Goal: Task Accomplishment & Management: Manage account settings

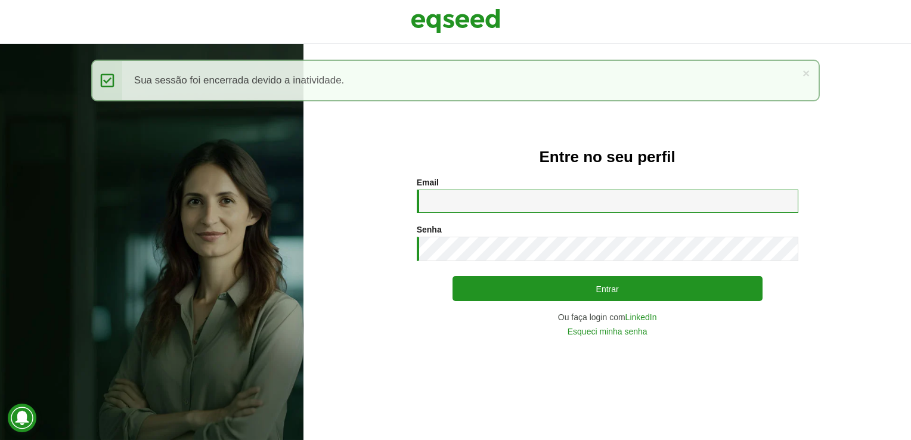
click at [476, 206] on input "Email *" at bounding box center [608, 201] width 382 height 23
type input "**********"
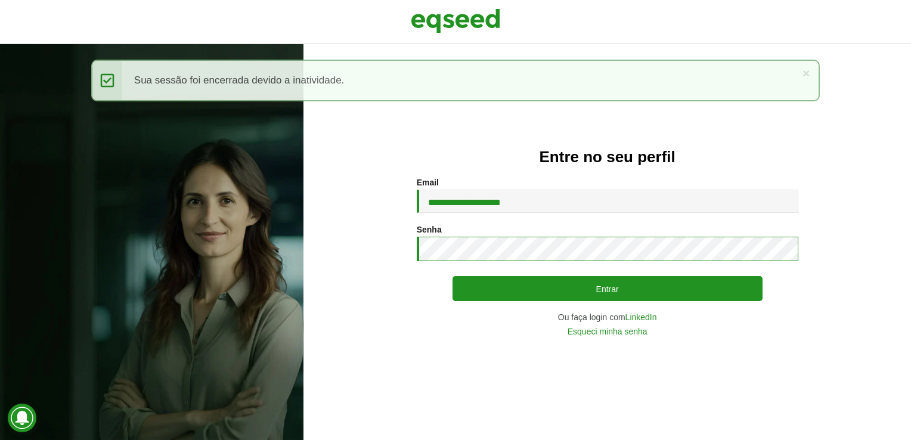
click at [453, 276] on button "Entrar" at bounding box center [608, 288] width 310 height 25
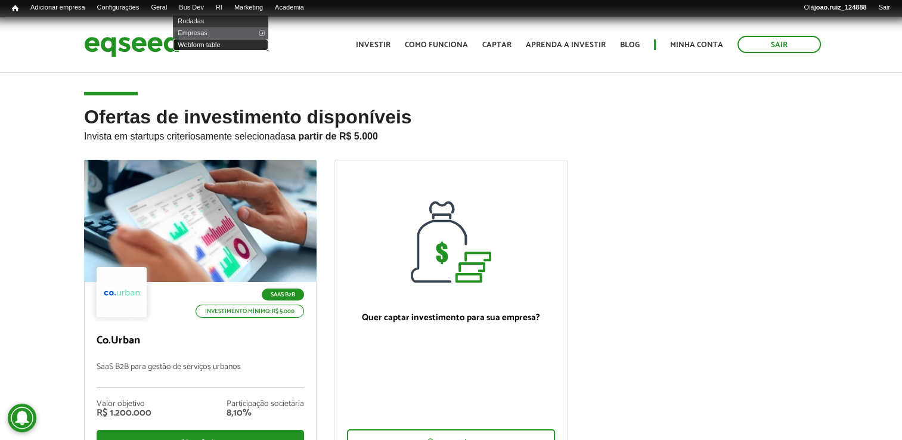
click at [193, 46] on link "Webform table" at bounding box center [220, 45] width 95 height 12
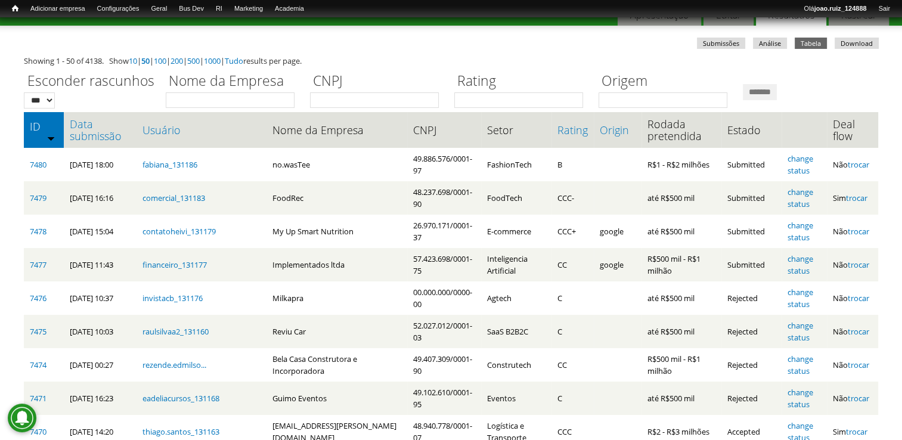
scroll to position [60, 0]
click at [227, 97] on input "Nome da Empresa" at bounding box center [230, 100] width 129 height 16
click at [437, 73] on label "CNPJ" at bounding box center [378, 80] width 137 height 21
click at [437, 92] on input "CNPJ" at bounding box center [374, 100] width 129 height 16
click at [109, 135] on link "Data submissão" at bounding box center [100, 129] width 61 height 24
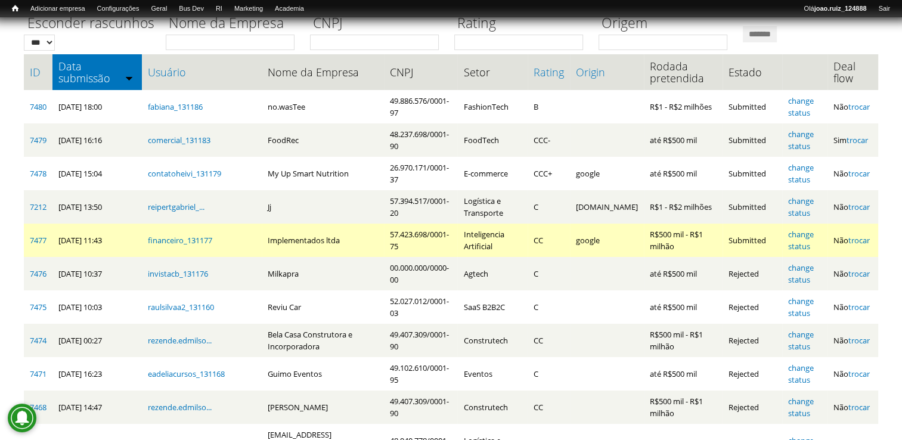
scroll to position [119, 0]
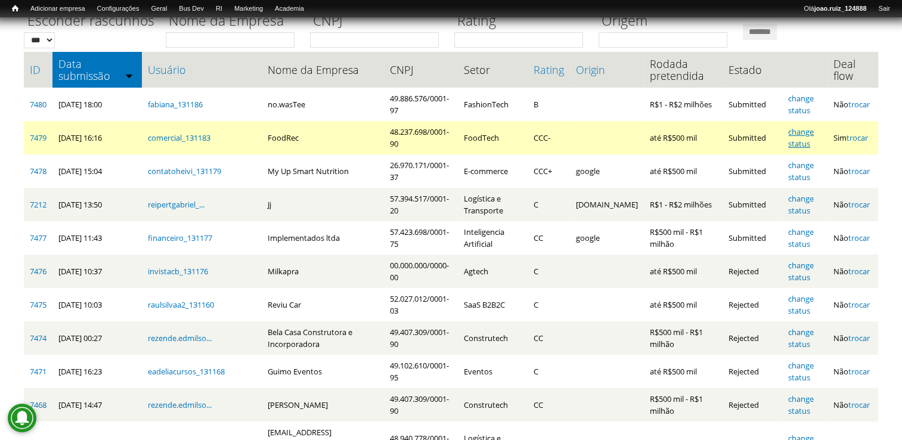
click at [806, 134] on link "change status" at bounding box center [801, 137] width 26 height 23
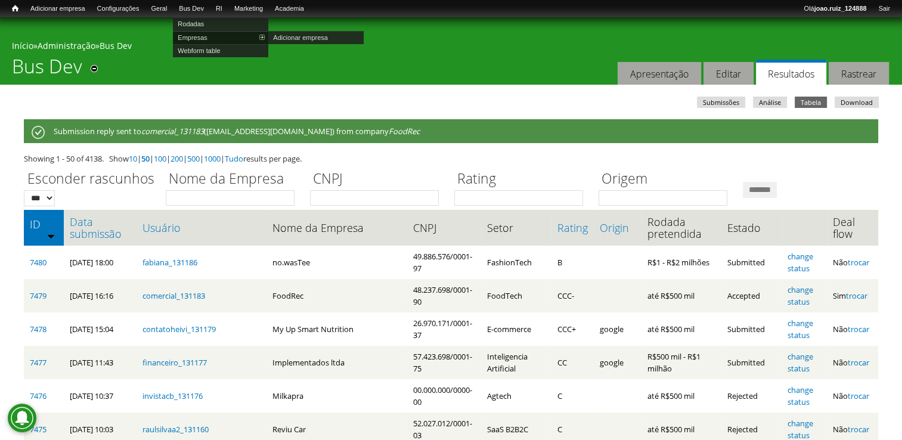
click at [200, 39] on link "Empresas" at bounding box center [220, 37] width 95 height 13
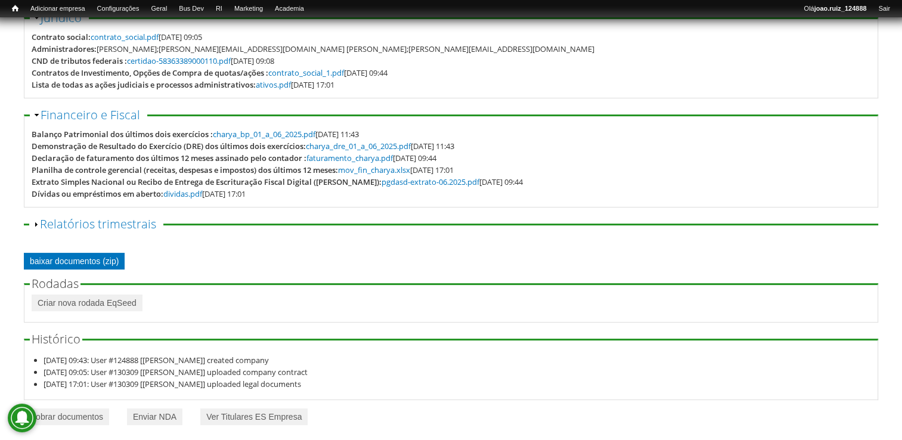
scroll to position [191, 0]
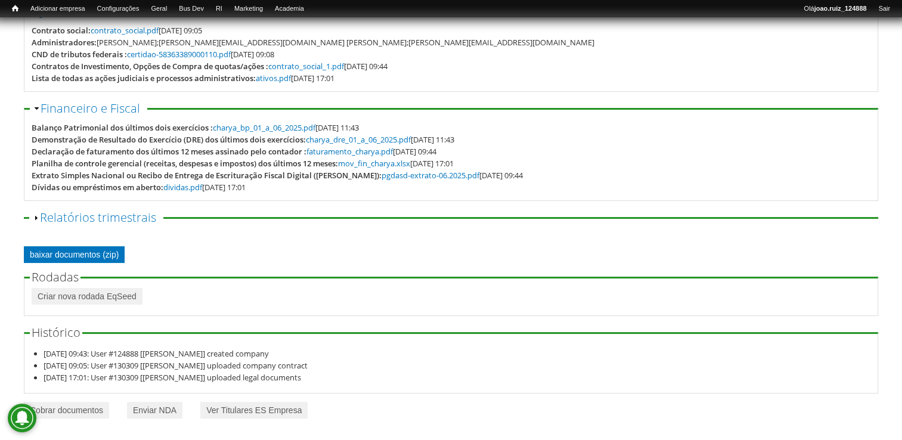
click at [93, 255] on link "baixar documentos (zip)" at bounding box center [74, 254] width 101 height 17
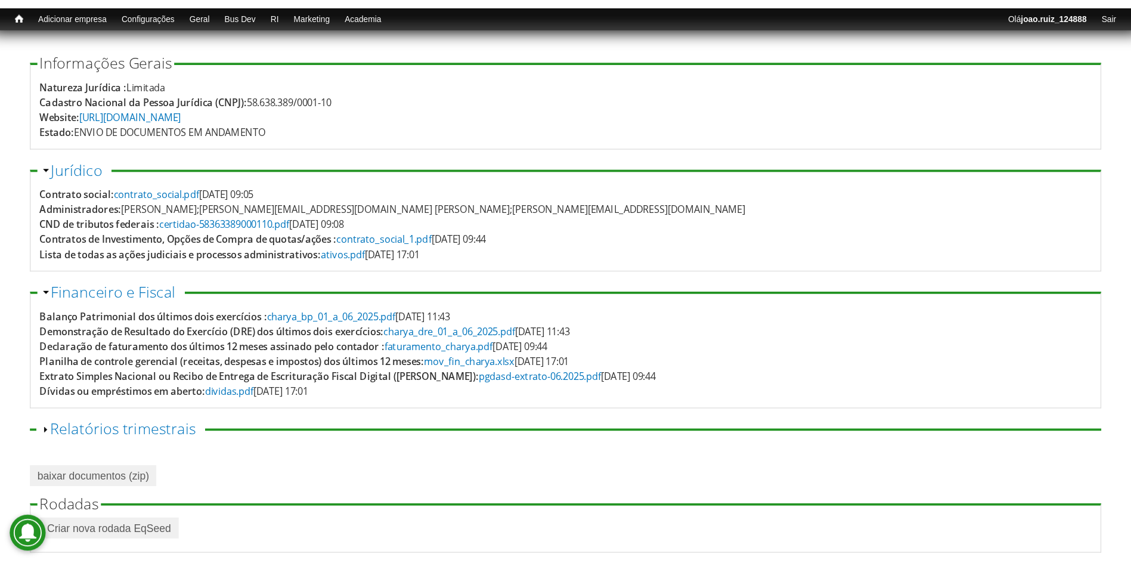
scroll to position [61, 0]
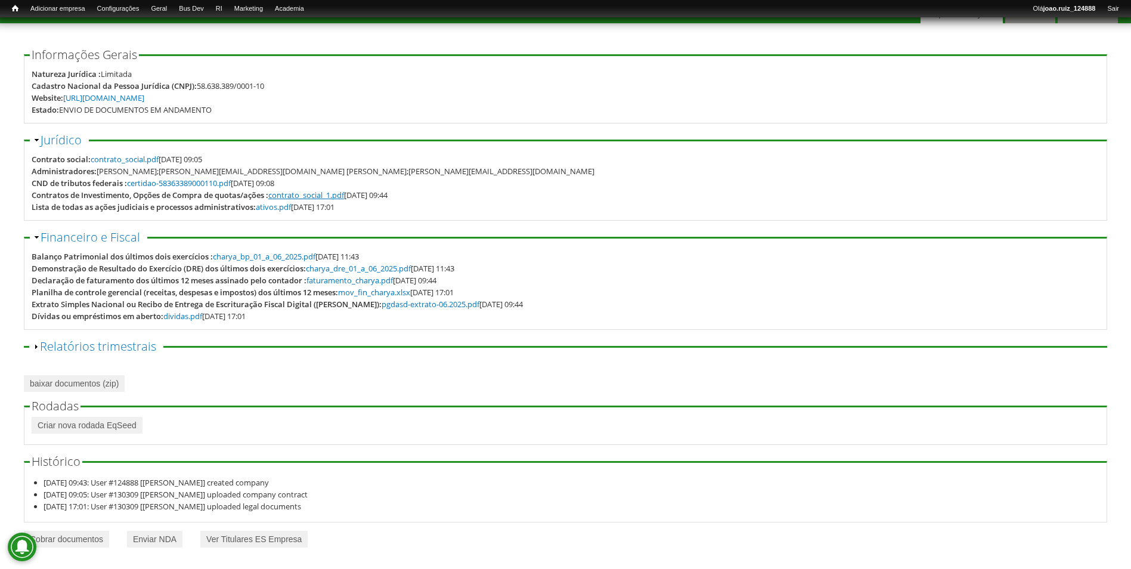
click at [336, 199] on link "contrato_social_1.pdf" at bounding box center [306, 195] width 76 height 11
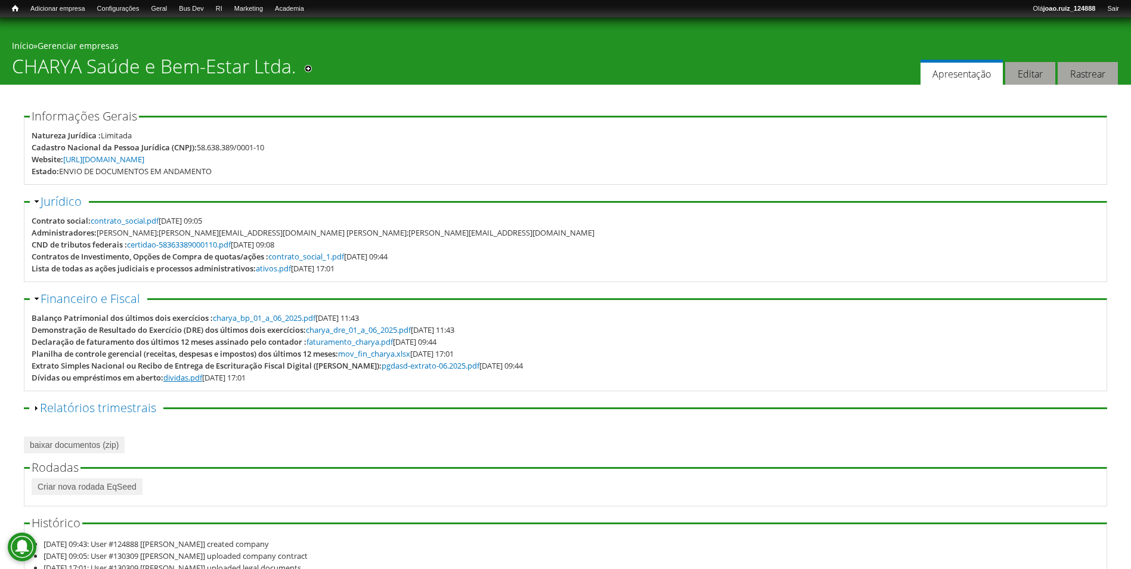
click at [194, 379] on link "dividas.pdf" at bounding box center [182, 377] width 39 height 11
click at [403, 368] on link "pgdasd-extrato-06.2025.pdf" at bounding box center [431, 365] width 98 height 11
click at [289, 271] on link "ativos.pdf" at bounding box center [273, 268] width 35 height 11
click at [182, 248] on link "certidao-58363389000110.pdf" at bounding box center [179, 244] width 104 height 11
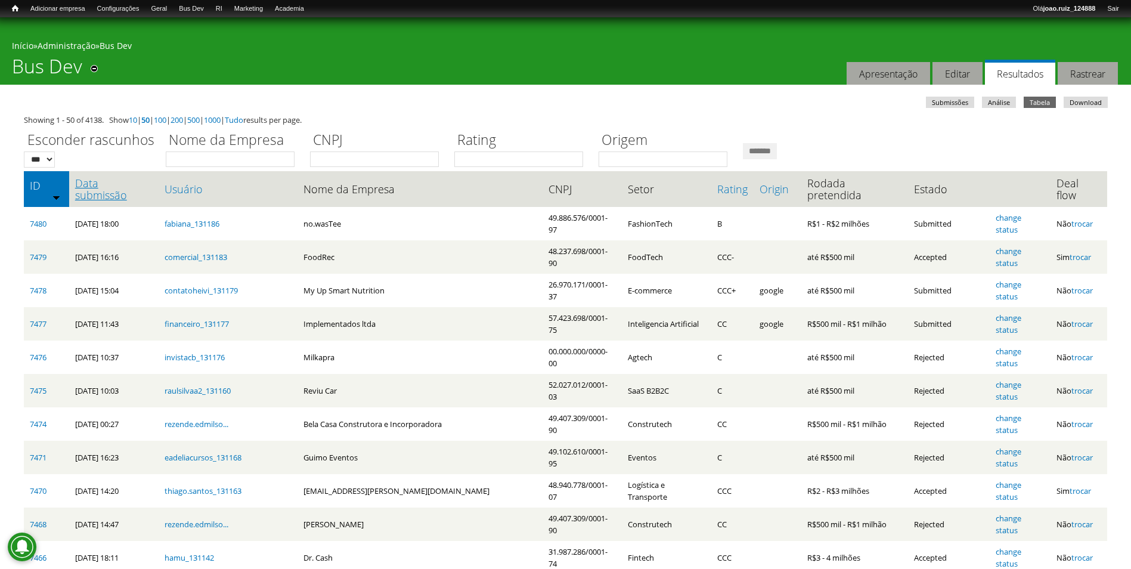
click at [100, 186] on link "Data submissão" at bounding box center [114, 189] width 78 height 24
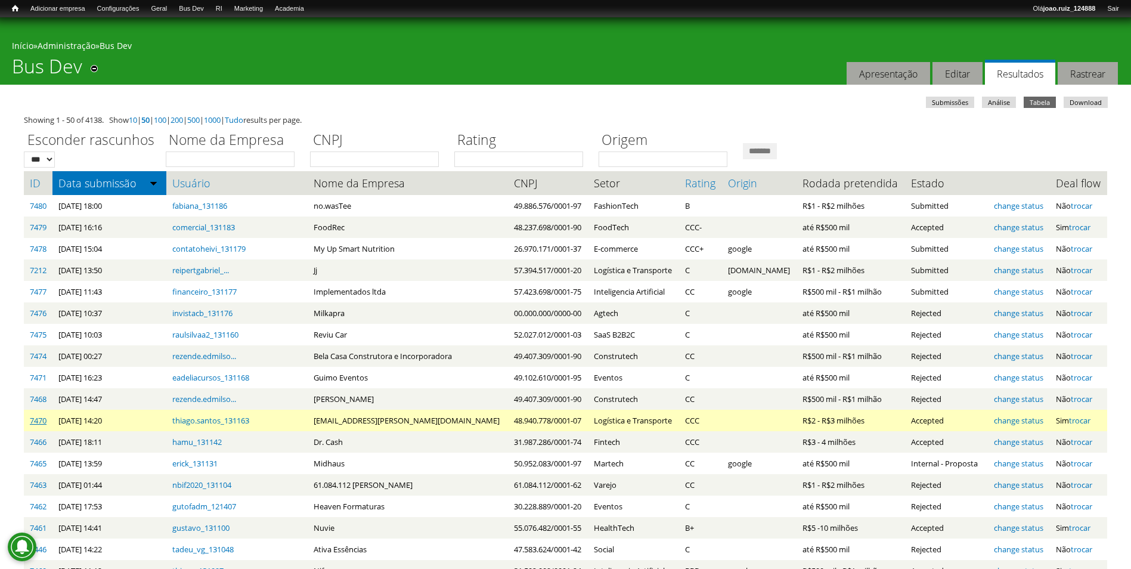
click at [45, 420] on link "7470" at bounding box center [38, 420] width 17 height 11
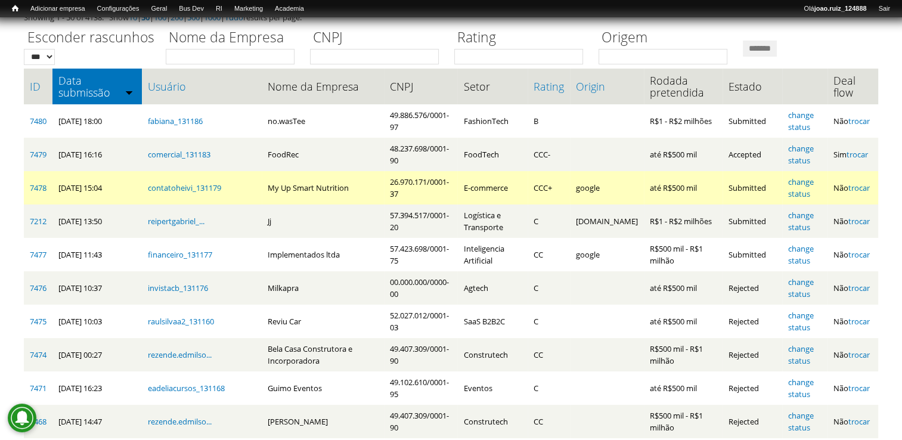
scroll to position [119, 0]
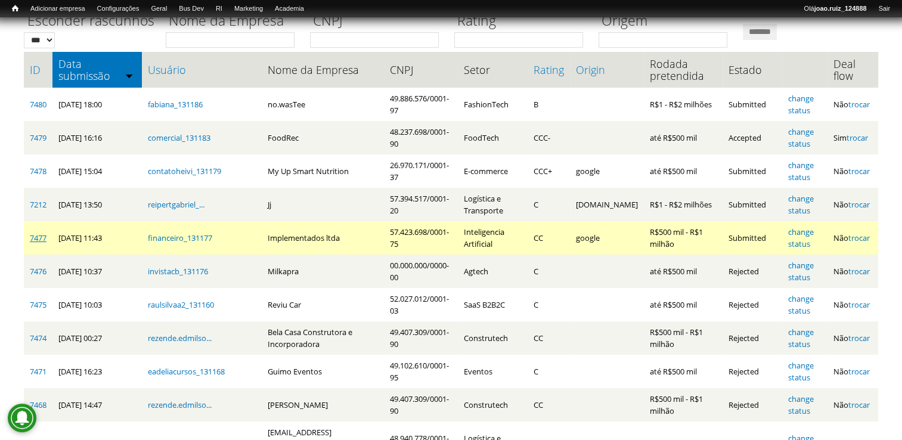
click at [36, 236] on link "7477" at bounding box center [38, 238] width 17 height 11
click at [800, 232] on link "change status" at bounding box center [801, 238] width 26 height 23
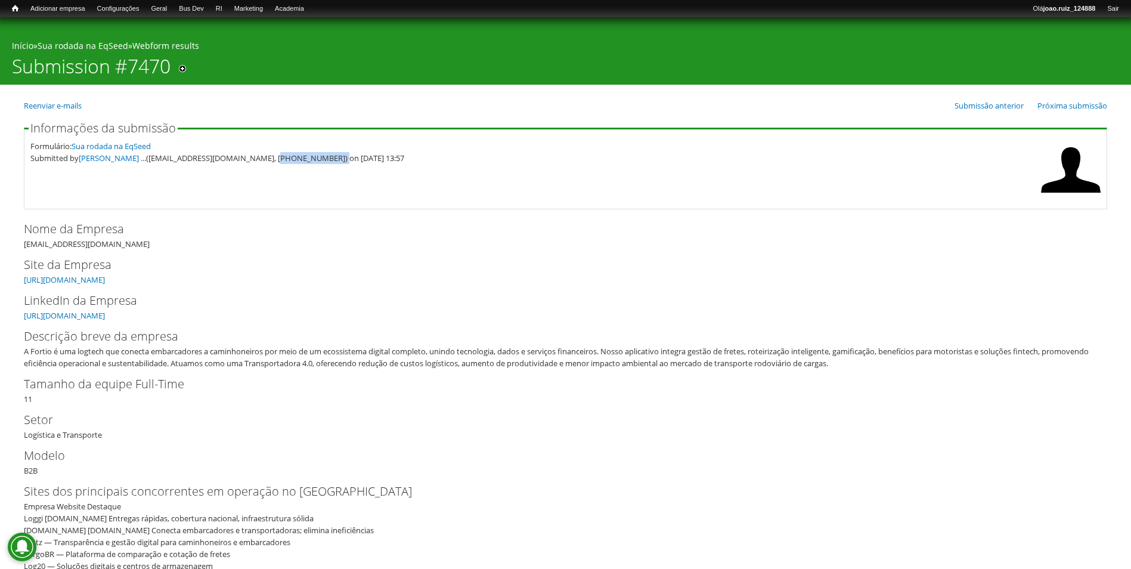
drag, startPoint x: 259, startPoint y: 159, endPoint x: 314, endPoint y: 165, distance: 55.1
click at [314, 165] on fieldset "Informações da submissão Formulário: Sua rodada na EqSeed Submitted by Thiago M…" at bounding box center [566, 165] width 1084 height 87
copy div "31) 9 8635-3798"
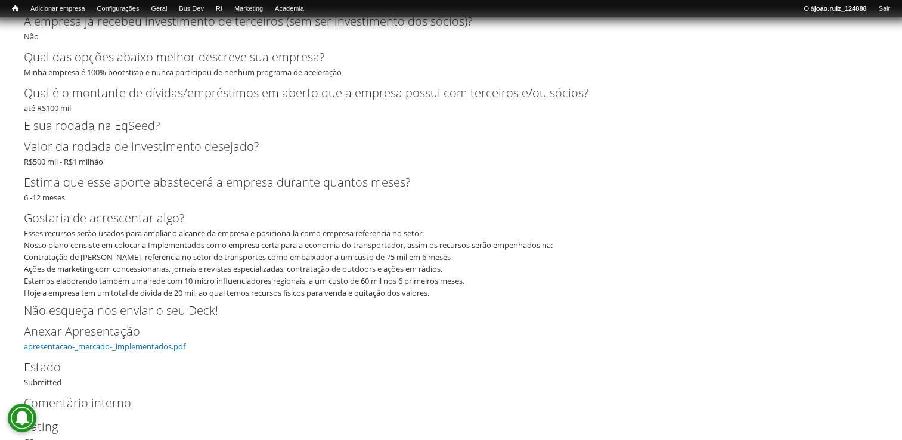
scroll to position [2266, 0]
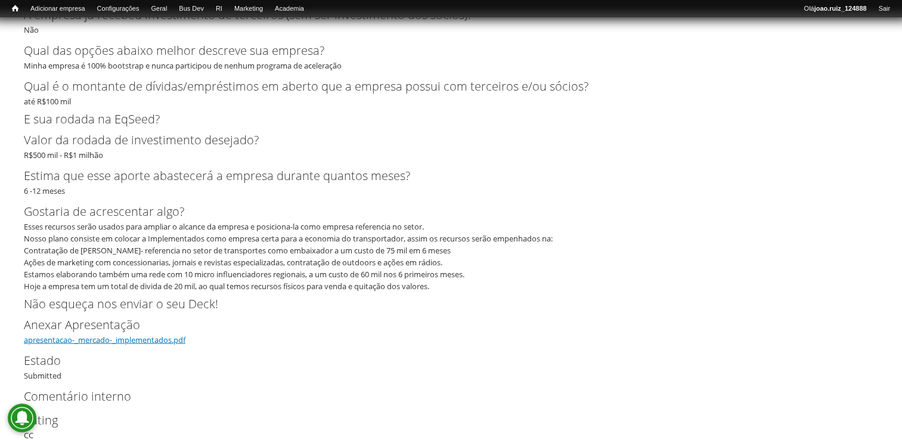
click at [68, 341] on link "apresentacao-_mercado-_implementados.pdf" at bounding box center [105, 340] width 162 height 11
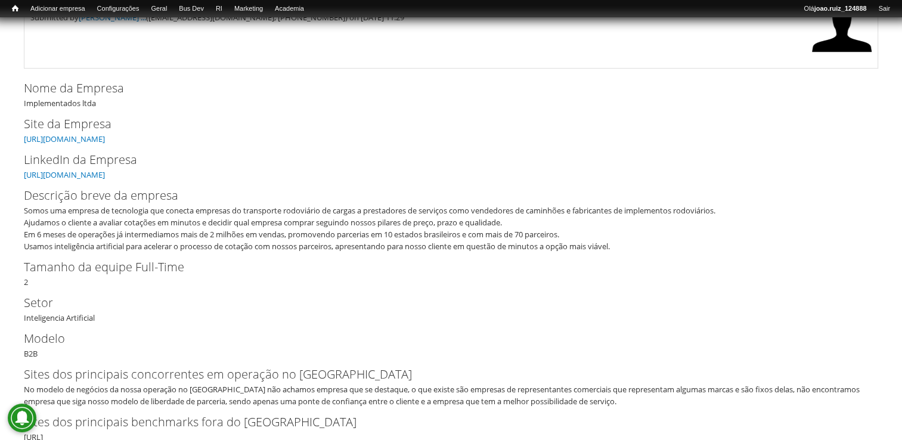
scroll to position [0, 0]
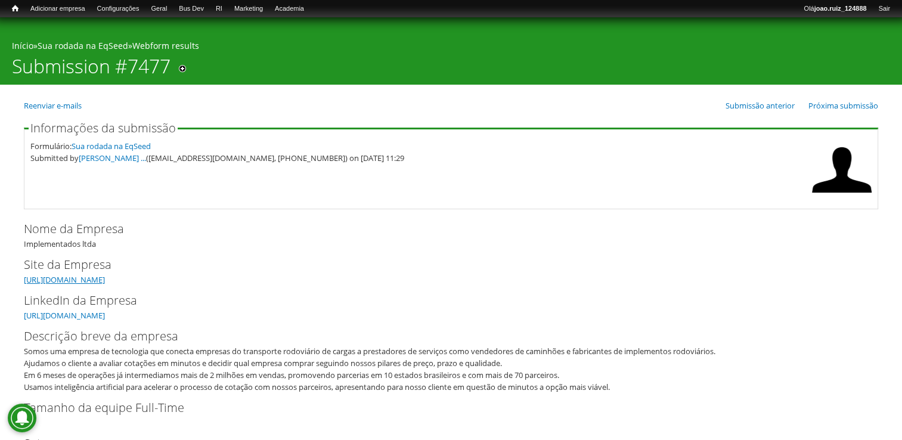
click at [105, 280] on link "[URL][DOMAIN_NAME]" at bounding box center [64, 279] width 81 height 11
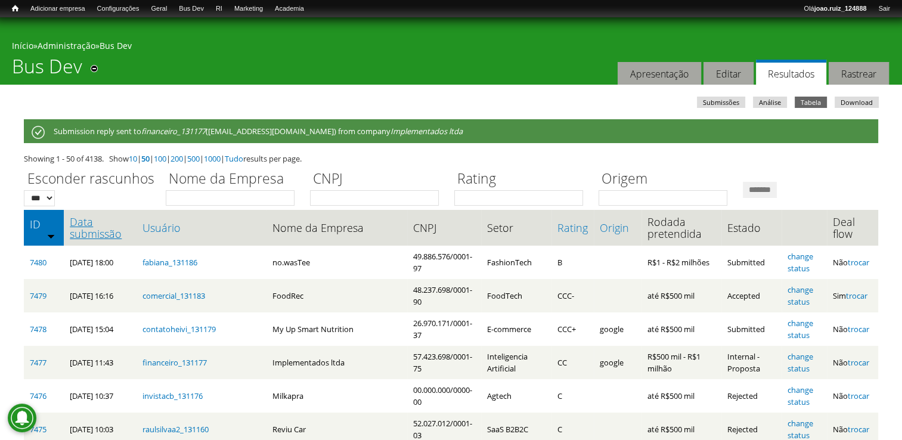
click at [85, 230] on link "Data submissão" at bounding box center [100, 228] width 61 height 24
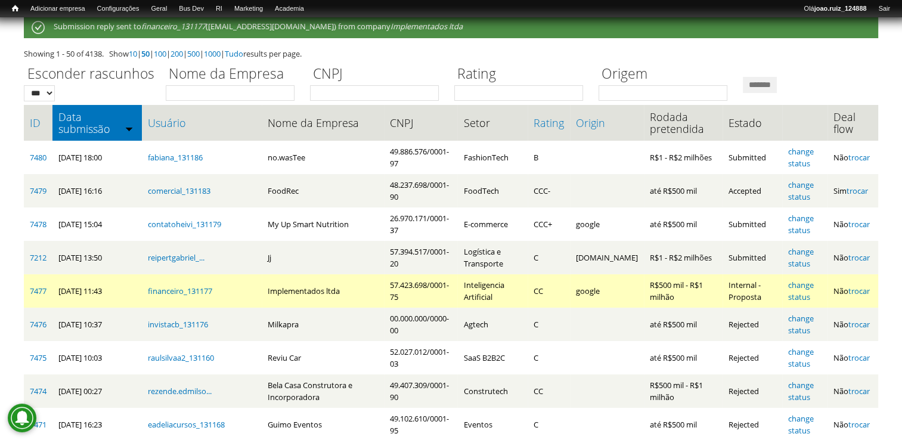
scroll to position [119, 0]
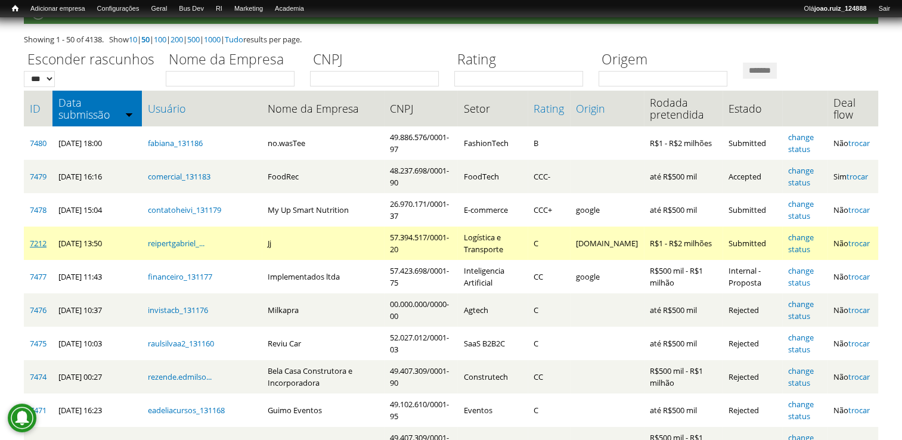
click at [38, 245] on link "7212" at bounding box center [38, 243] width 17 height 11
click at [814, 242] on link "change status" at bounding box center [801, 243] width 26 height 23
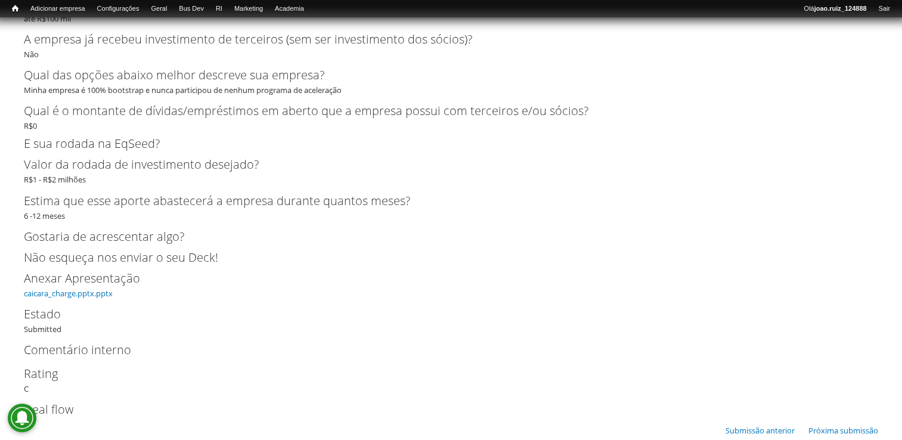
scroll to position [2083, 0]
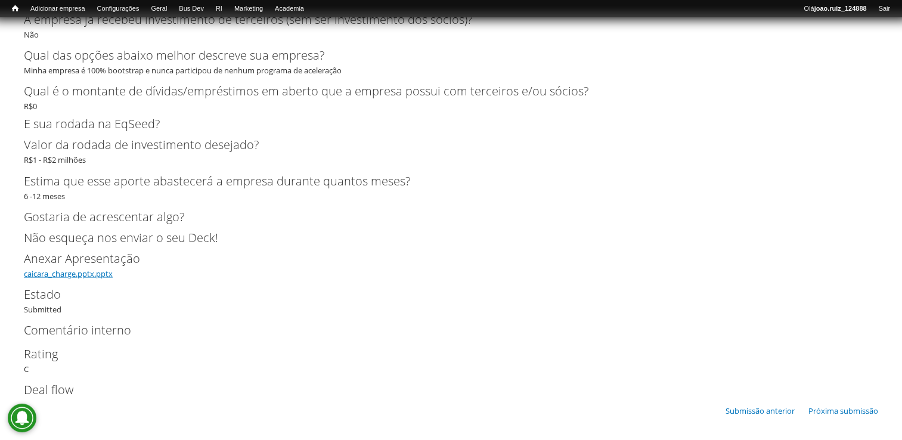
click at [62, 270] on link "caicara_charge.pptx.pptx" at bounding box center [68, 273] width 89 height 11
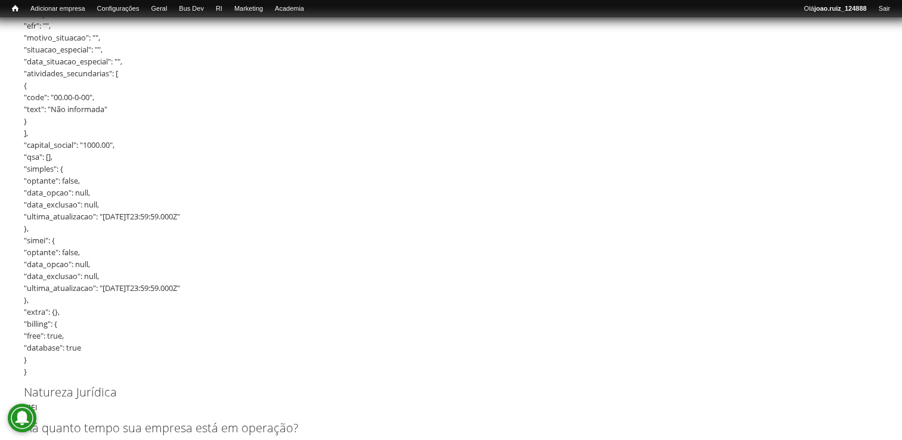
scroll to position [830, 0]
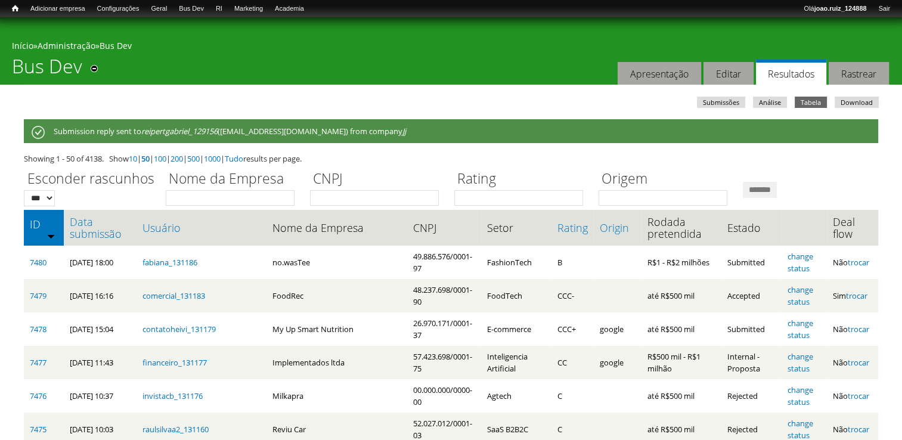
click at [85, 230] on link "Data submissão" at bounding box center [100, 228] width 61 height 24
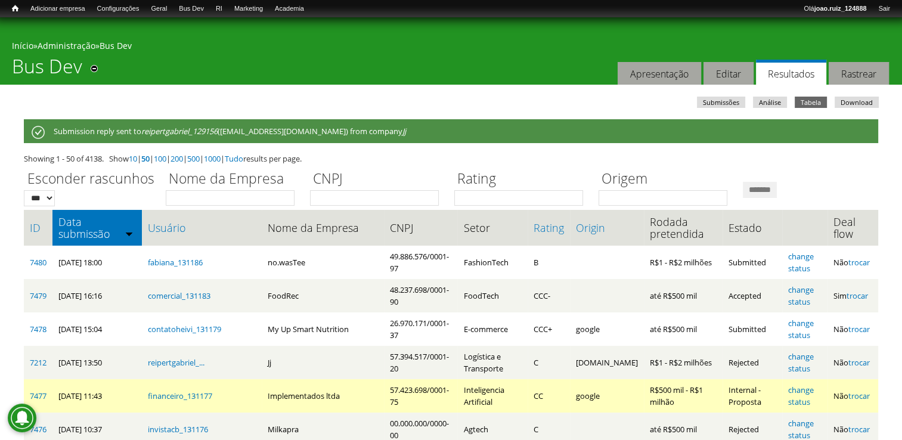
scroll to position [60, 0]
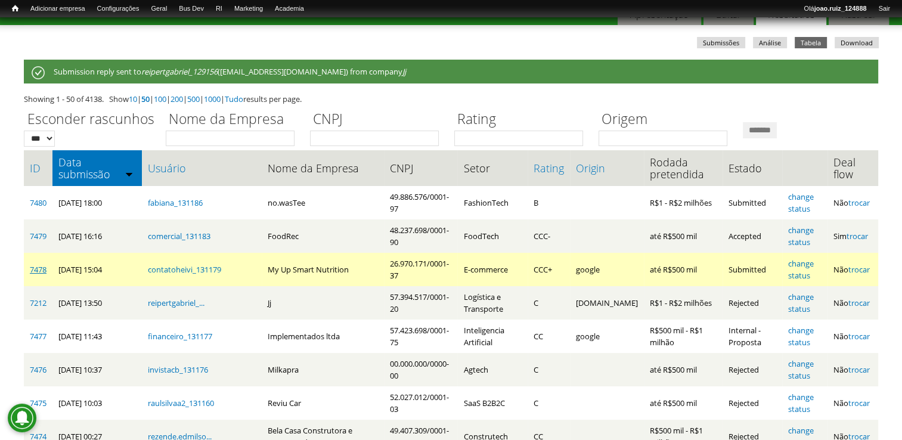
click at [36, 268] on link "7478" at bounding box center [38, 269] width 17 height 11
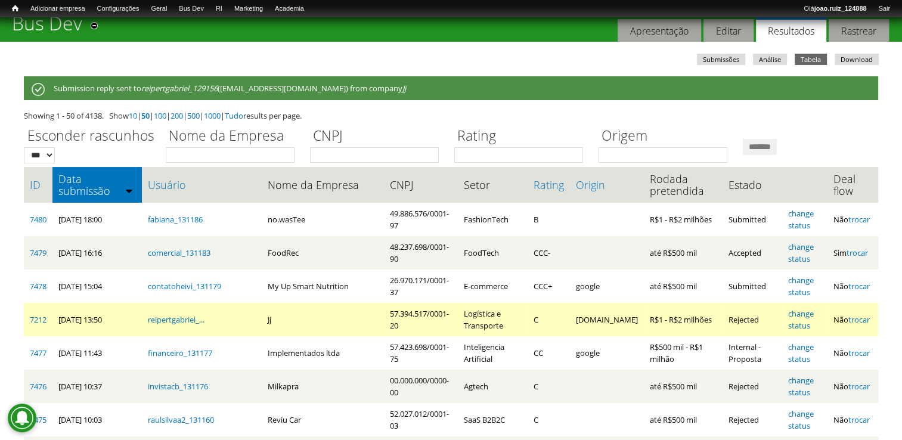
scroll to position [119, 0]
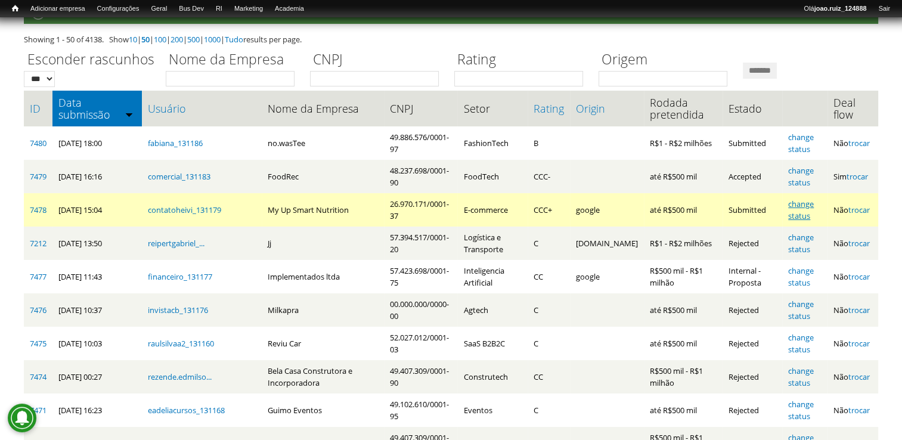
click at [802, 204] on link "change status" at bounding box center [801, 210] width 26 height 23
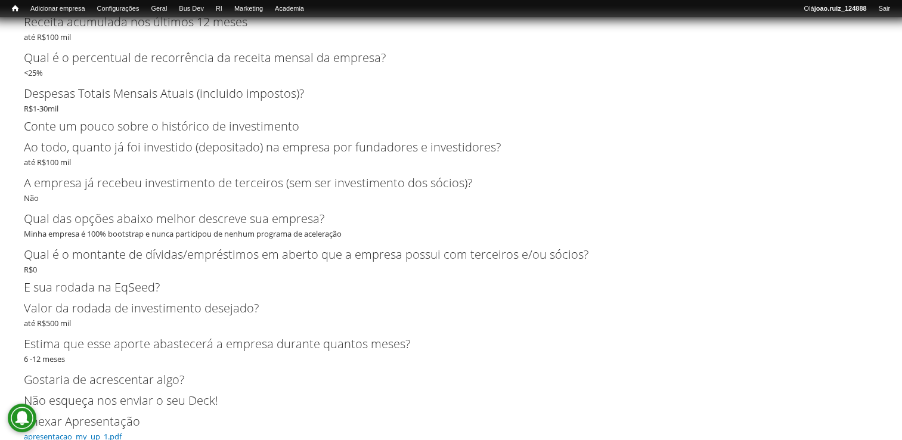
scroll to position [2386, 0]
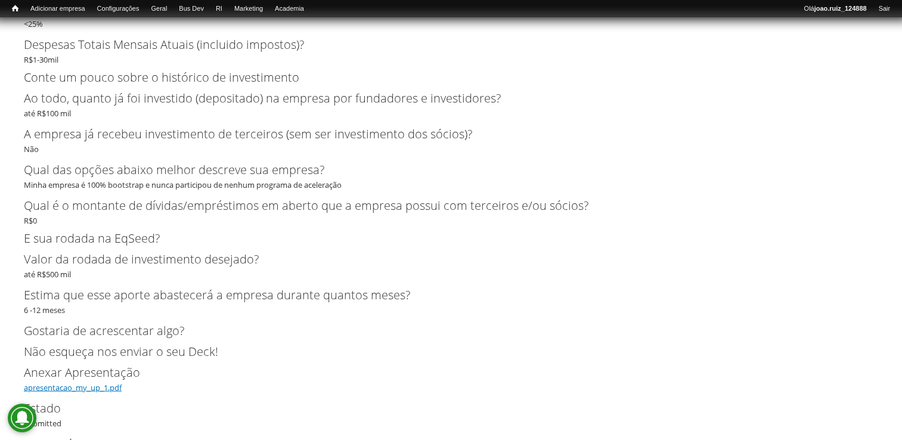
click at [100, 385] on link "apresentacao_my_up_1.pdf" at bounding box center [73, 387] width 98 height 11
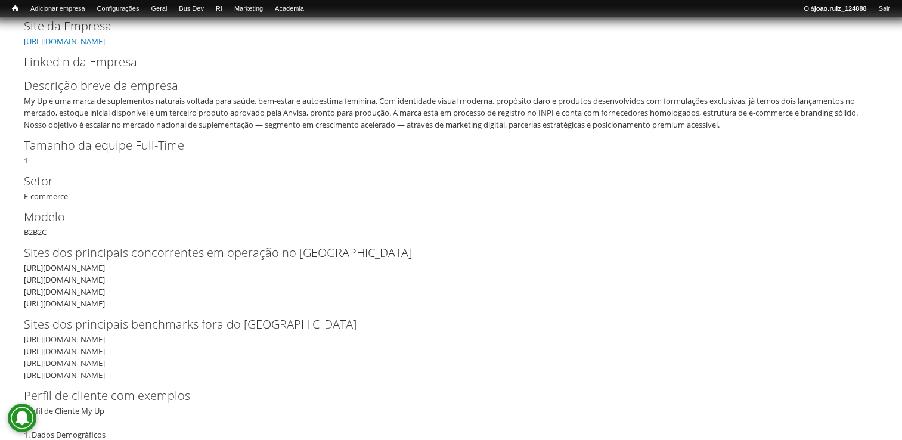
scroll to position [0, 0]
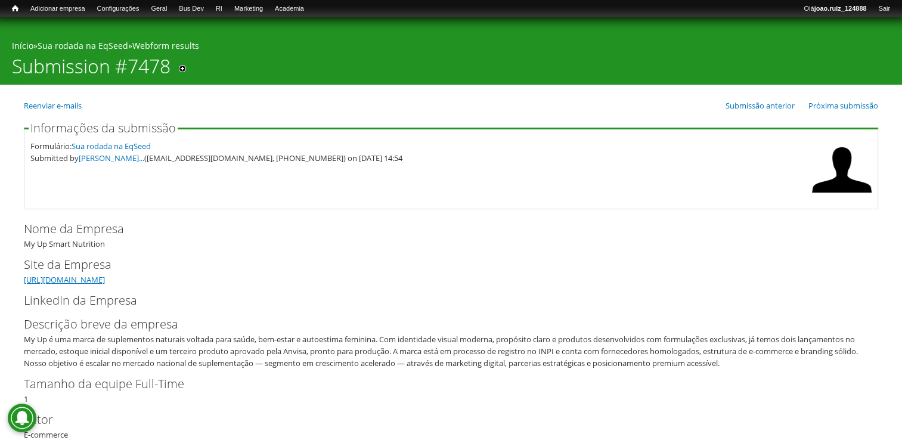
click at [92, 283] on link "[URL][DOMAIN_NAME]" at bounding box center [64, 279] width 81 height 11
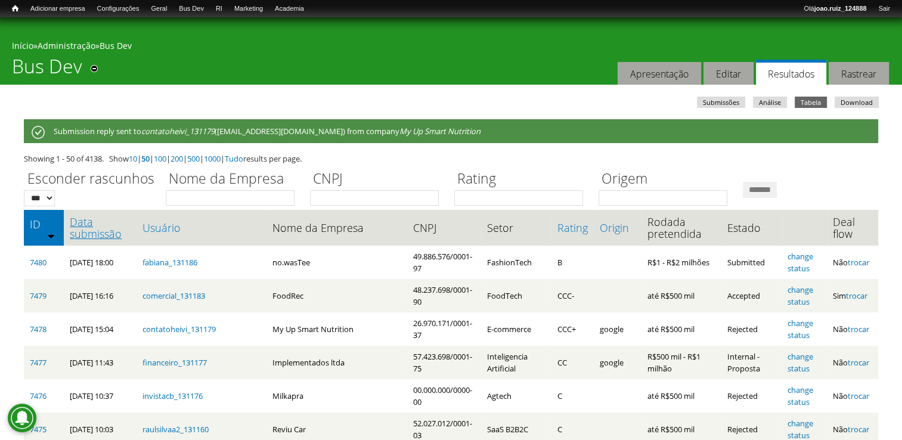
click at [79, 225] on link "Data submissão" at bounding box center [100, 228] width 61 height 24
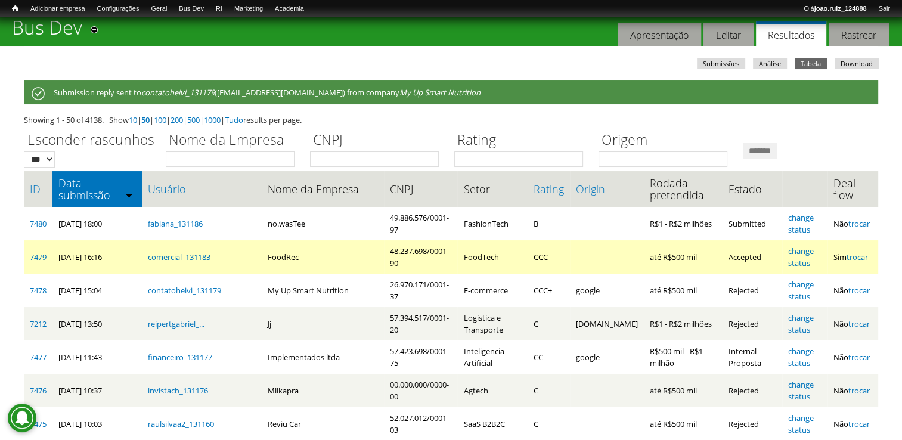
scroll to position [60, 0]
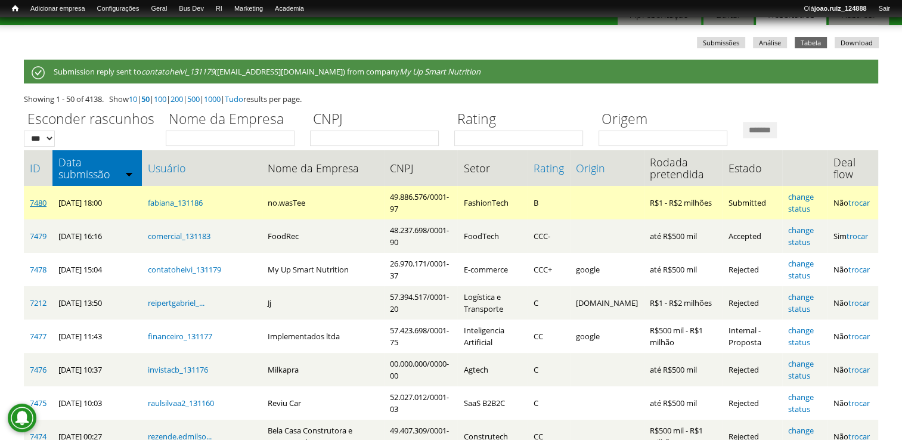
click at [38, 202] on link "7480" at bounding box center [38, 202] width 17 height 11
click at [797, 194] on link "change status" at bounding box center [801, 202] width 26 height 23
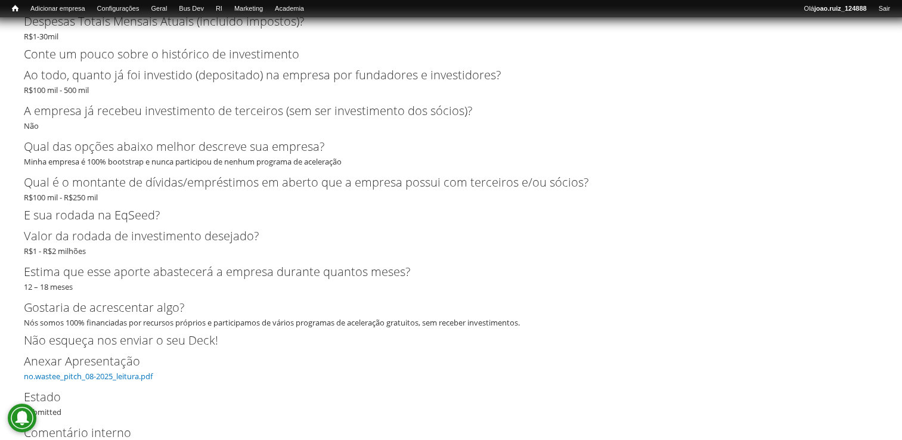
scroll to position [2740, 0]
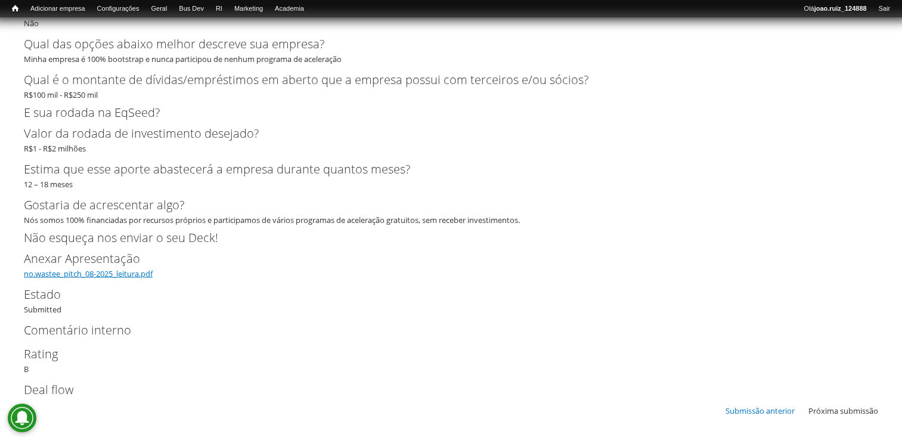
click at [99, 271] on link "no.wastee_pitch_08-2025_leitura.pdf" at bounding box center [88, 273] width 129 height 11
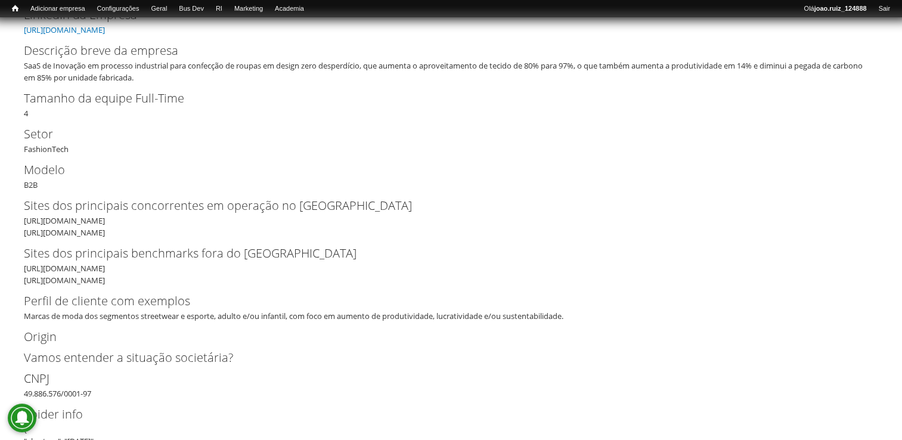
scroll to position [175, 0]
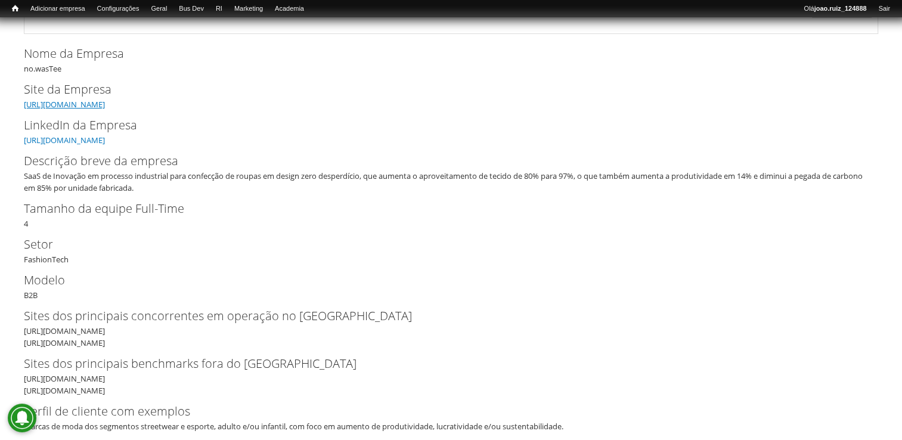
click at [65, 101] on link "[URL][DOMAIN_NAME]" at bounding box center [64, 104] width 81 height 11
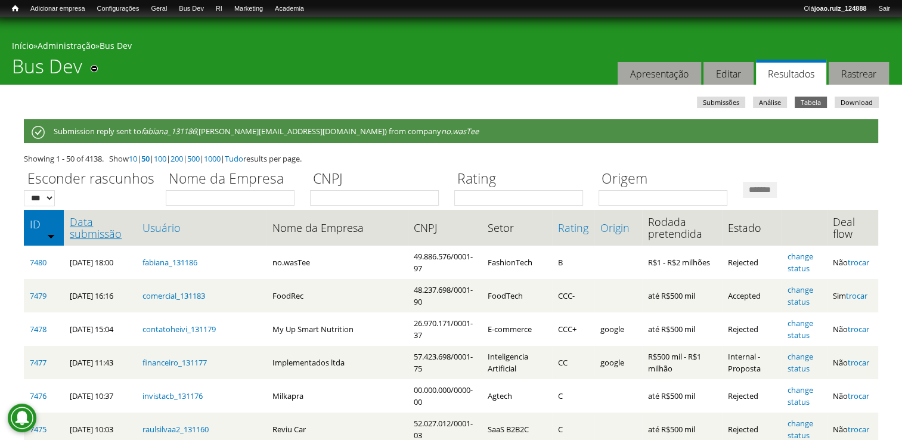
click at [101, 234] on link "Data submissão" at bounding box center [100, 228] width 61 height 24
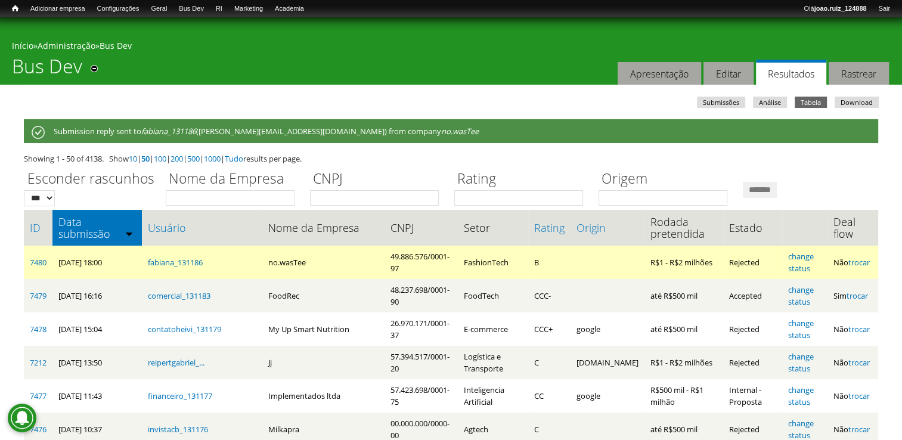
scroll to position [60, 0]
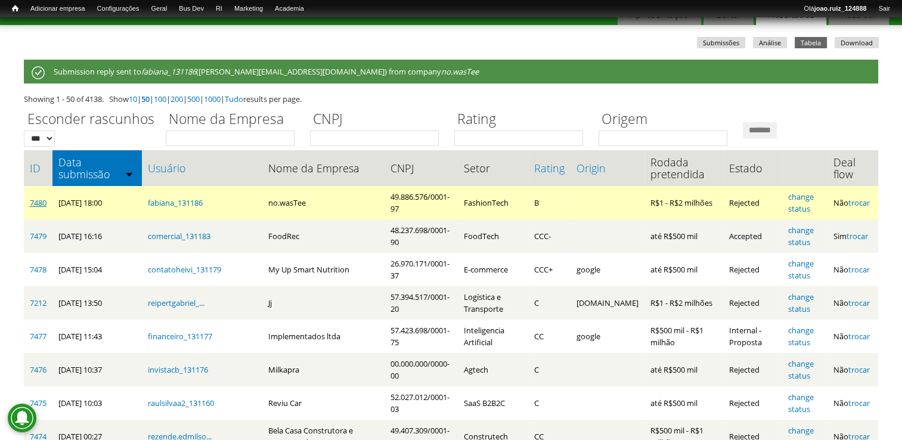
click at [33, 199] on link "7480" at bounding box center [38, 202] width 17 height 11
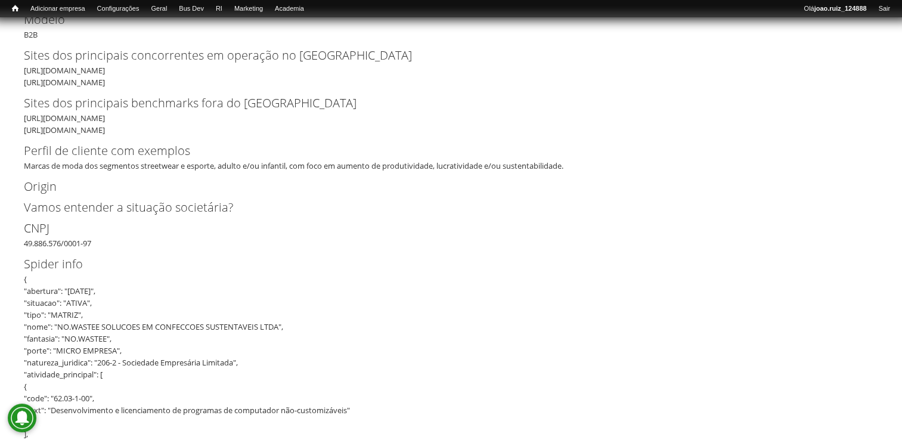
scroll to position [537, 0]
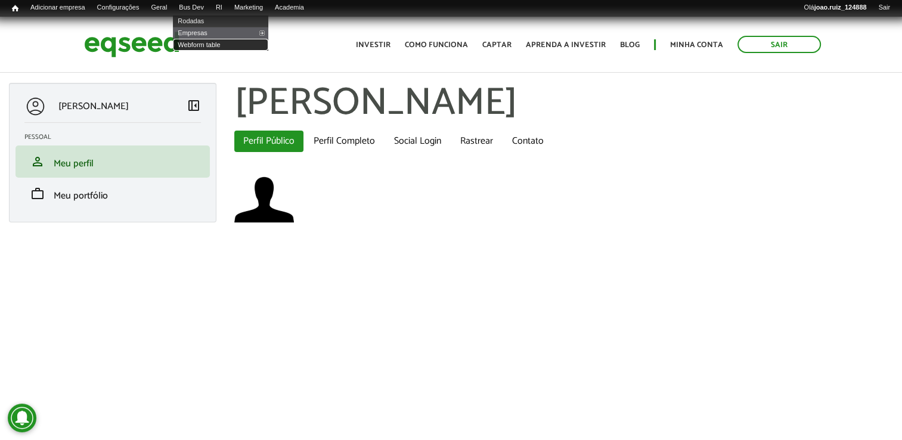
click at [217, 44] on link "Webform table" at bounding box center [220, 45] width 95 height 12
